Goal: Task Accomplishment & Management: Manage account settings

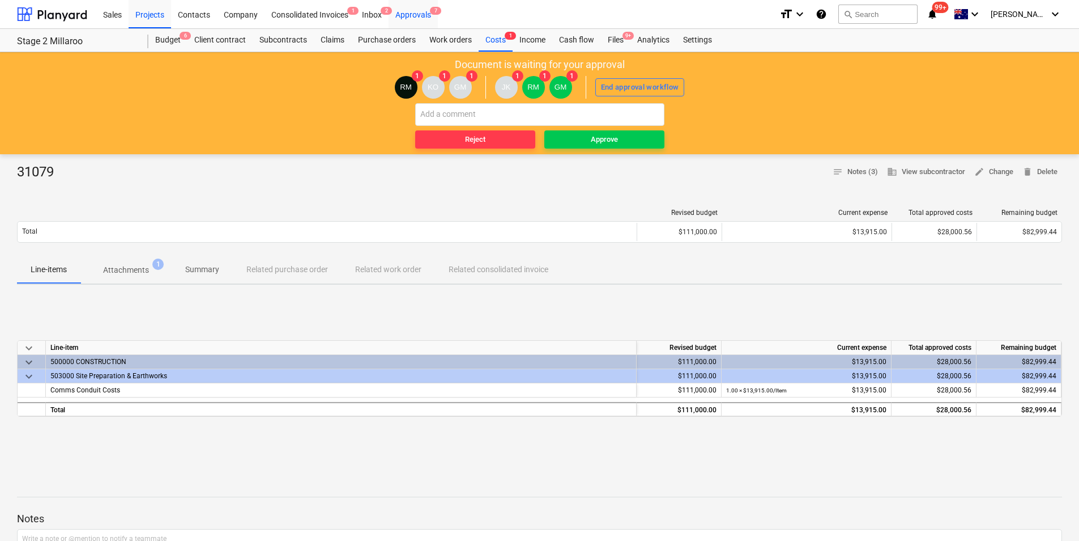
click at [408, 16] on div "Approvals 7" at bounding box center [413, 13] width 49 height 29
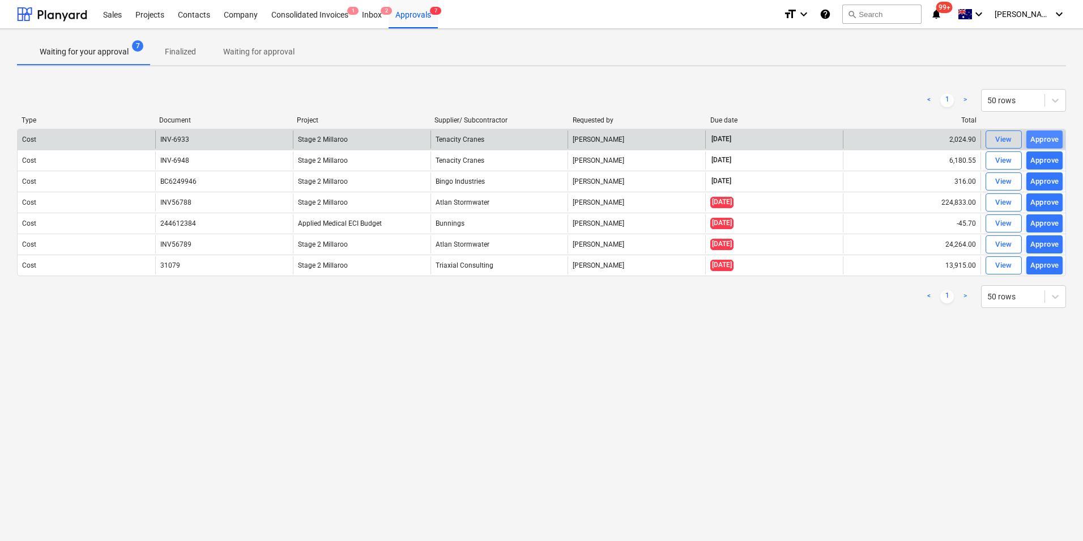
click at [1049, 138] on div "Approve" at bounding box center [1045, 139] width 29 height 13
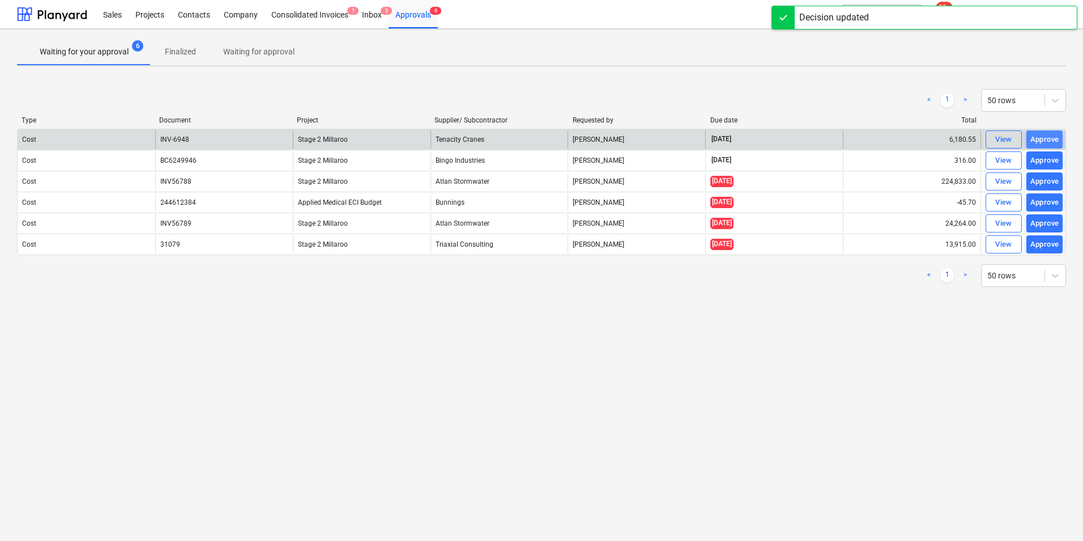
click at [1046, 139] on div "Approve" at bounding box center [1045, 139] width 29 height 13
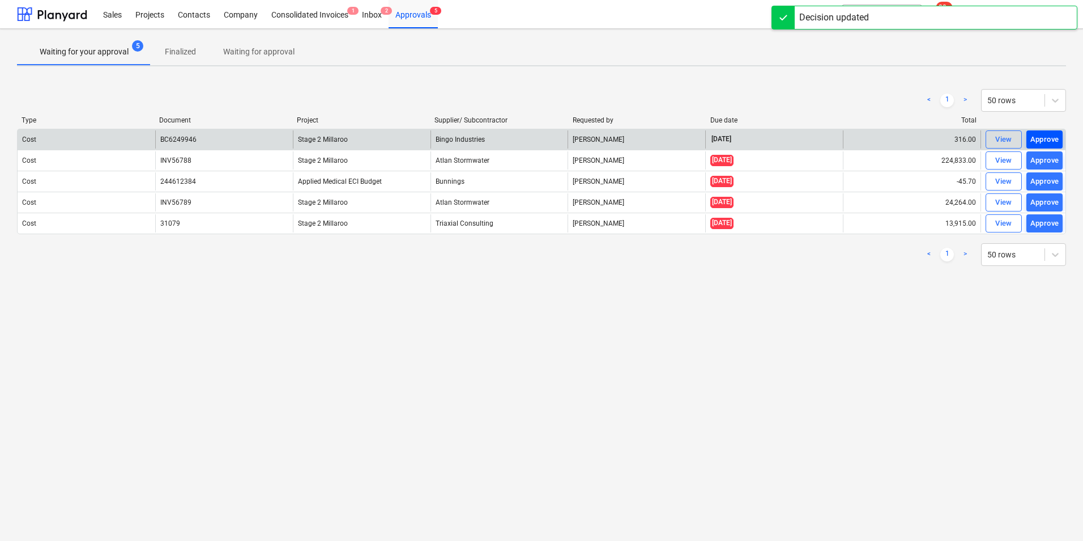
click at [1042, 141] on div "Approve" at bounding box center [1045, 139] width 29 height 13
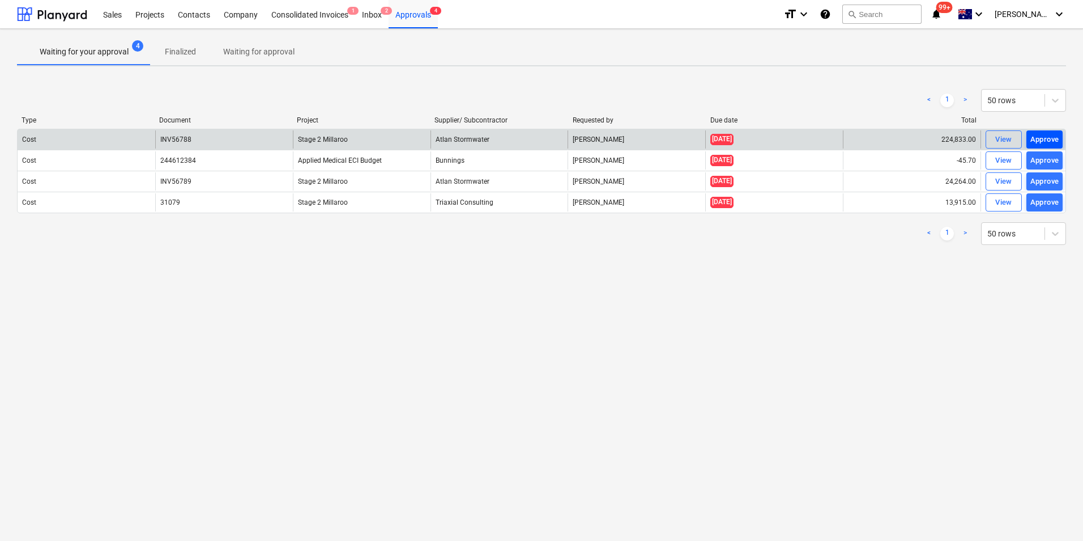
click at [1041, 139] on div "Approve" at bounding box center [1045, 139] width 29 height 13
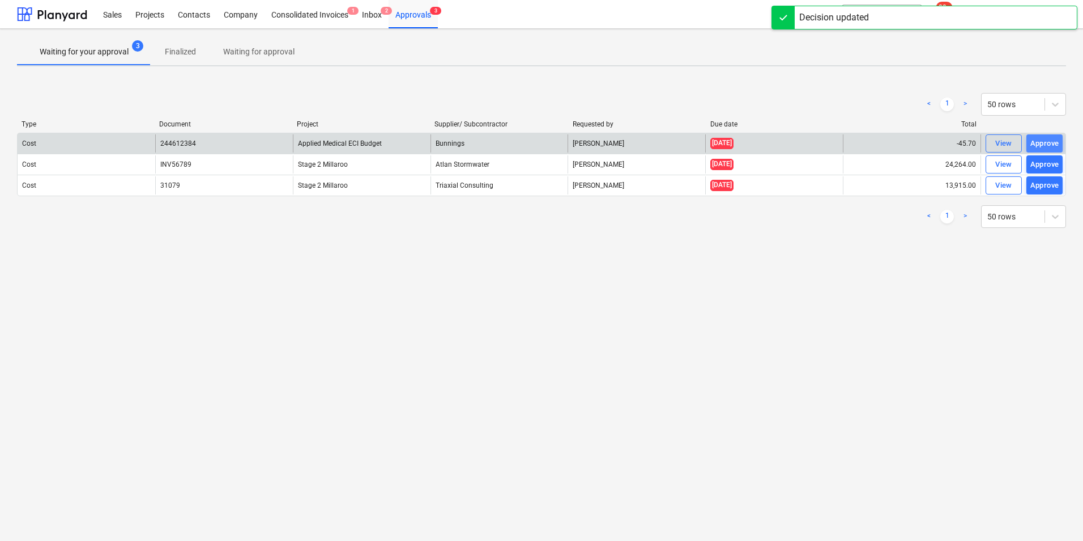
click at [1053, 146] on div "Approve" at bounding box center [1045, 143] width 29 height 13
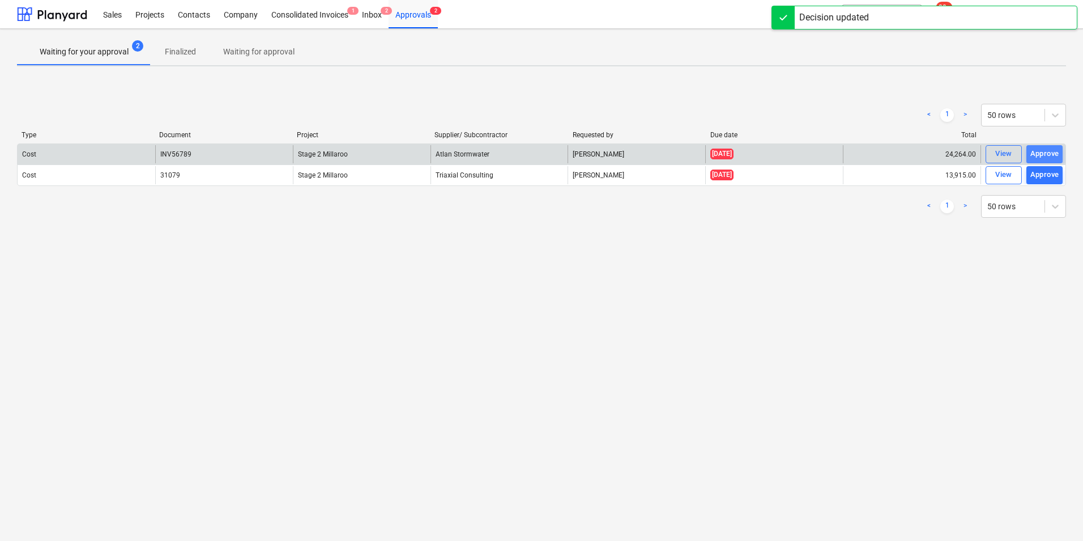
click at [1044, 151] on div "Approve" at bounding box center [1045, 153] width 29 height 13
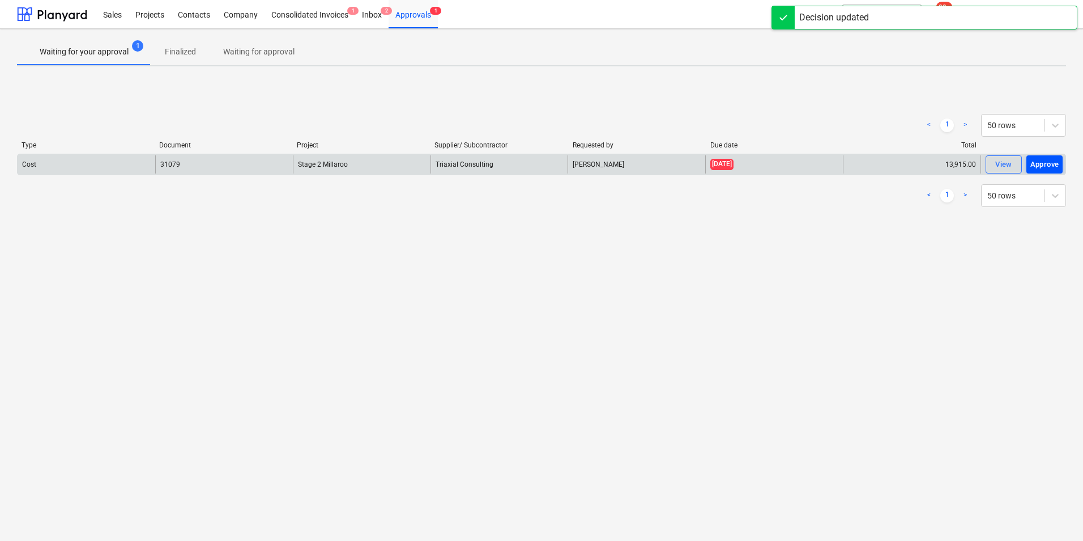
click at [1044, 163] on div "Approve" at bounding box center [1045, 164] width 29 height 13
